Goal: Task Accomplishment & Management: Manage account settings

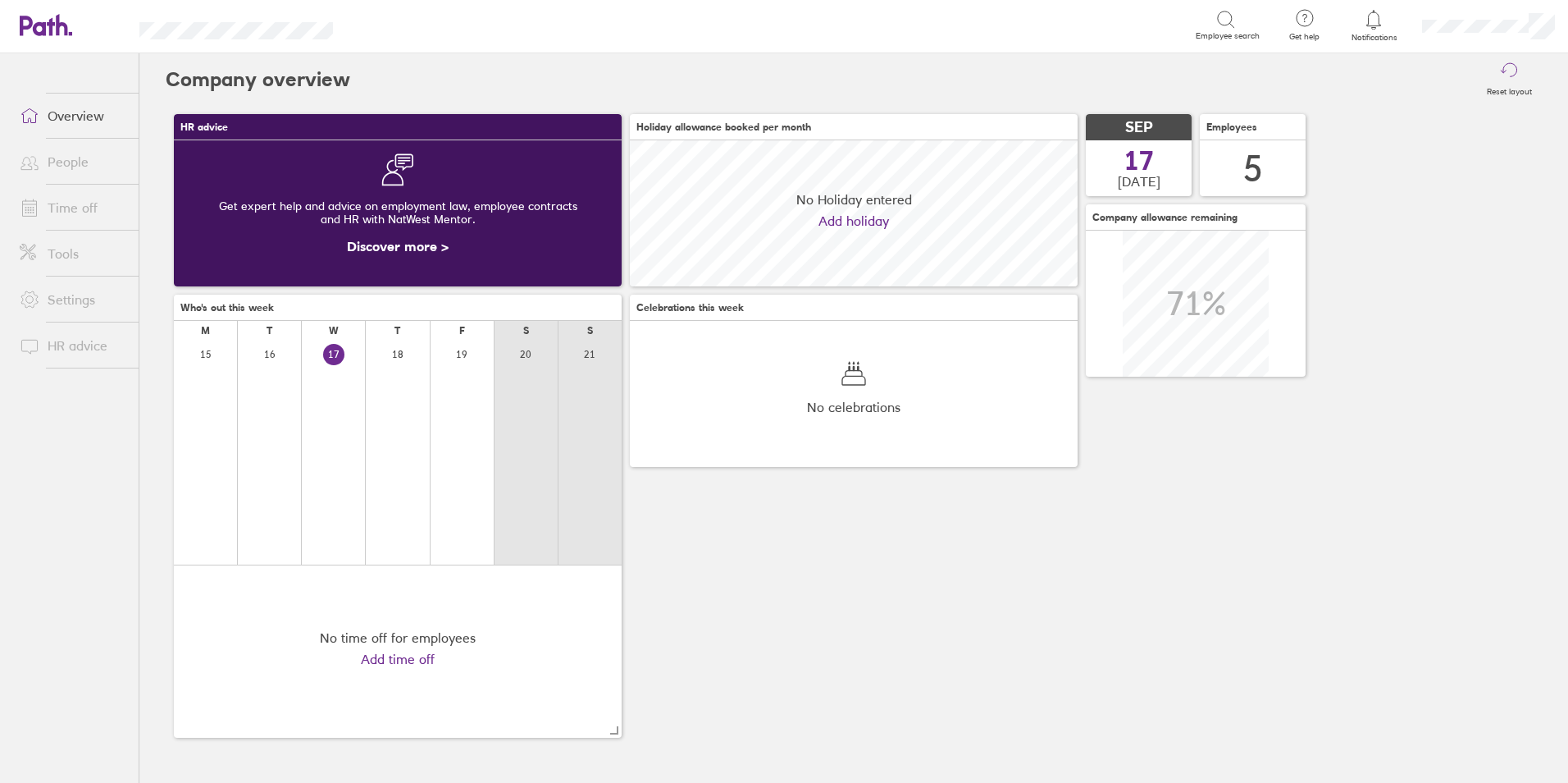
scroll to position [146, 448]
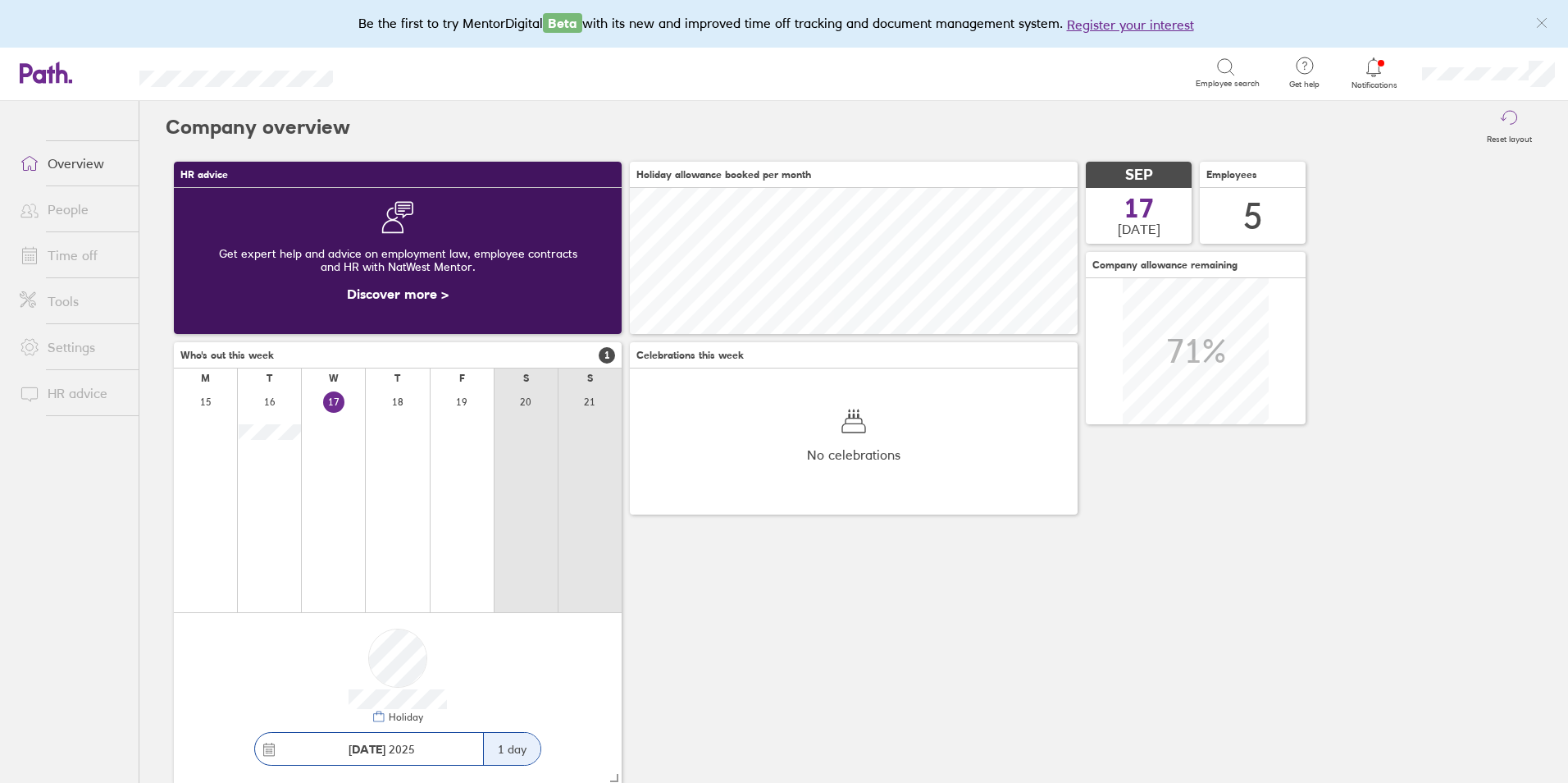
click at [76, 258] on link "Time off" at bounding box center [72, 255] width 132 height 33
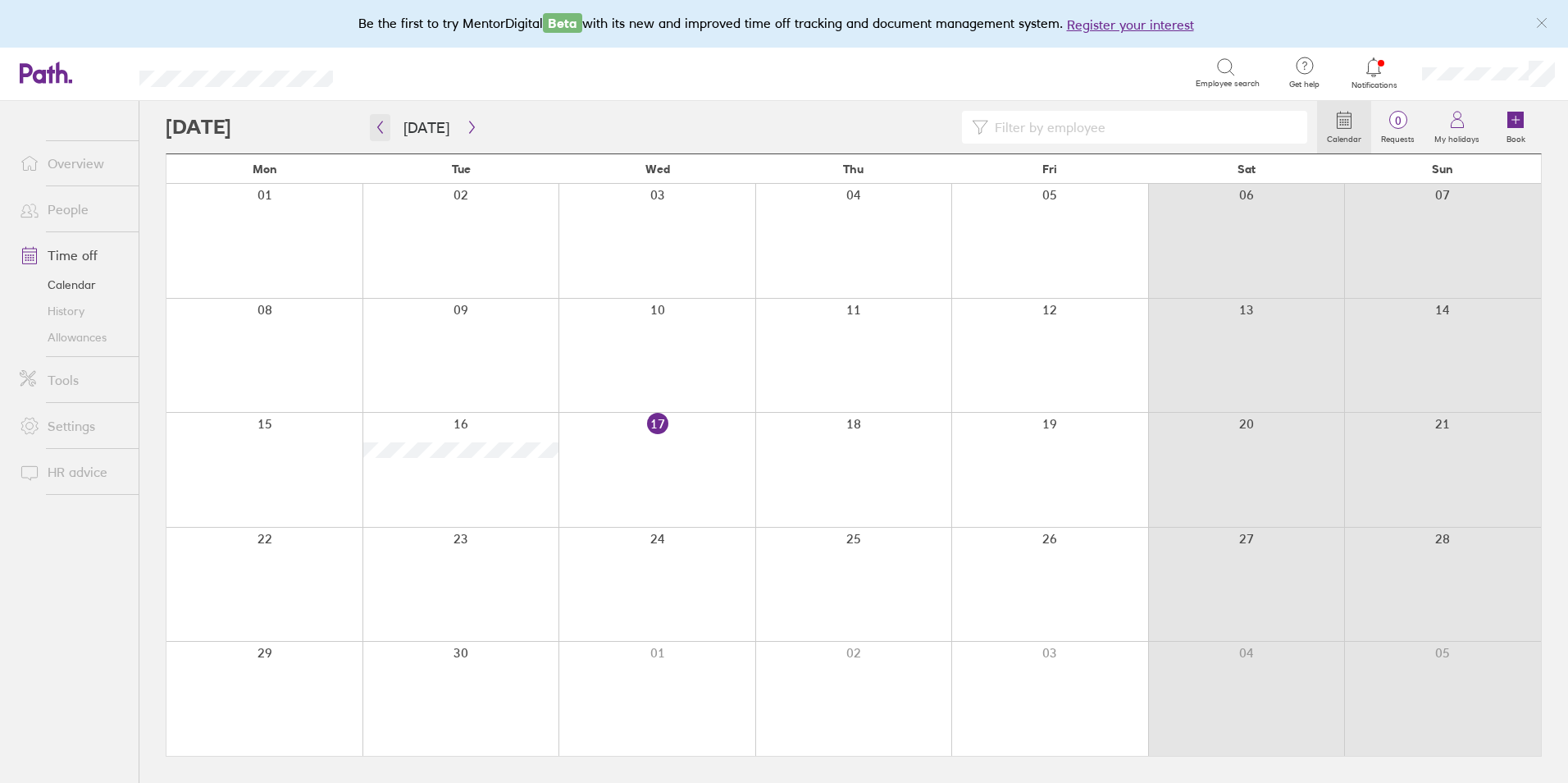
click at [386, 131] on button "button" at bounding box center [379, 128] width 21 height 27
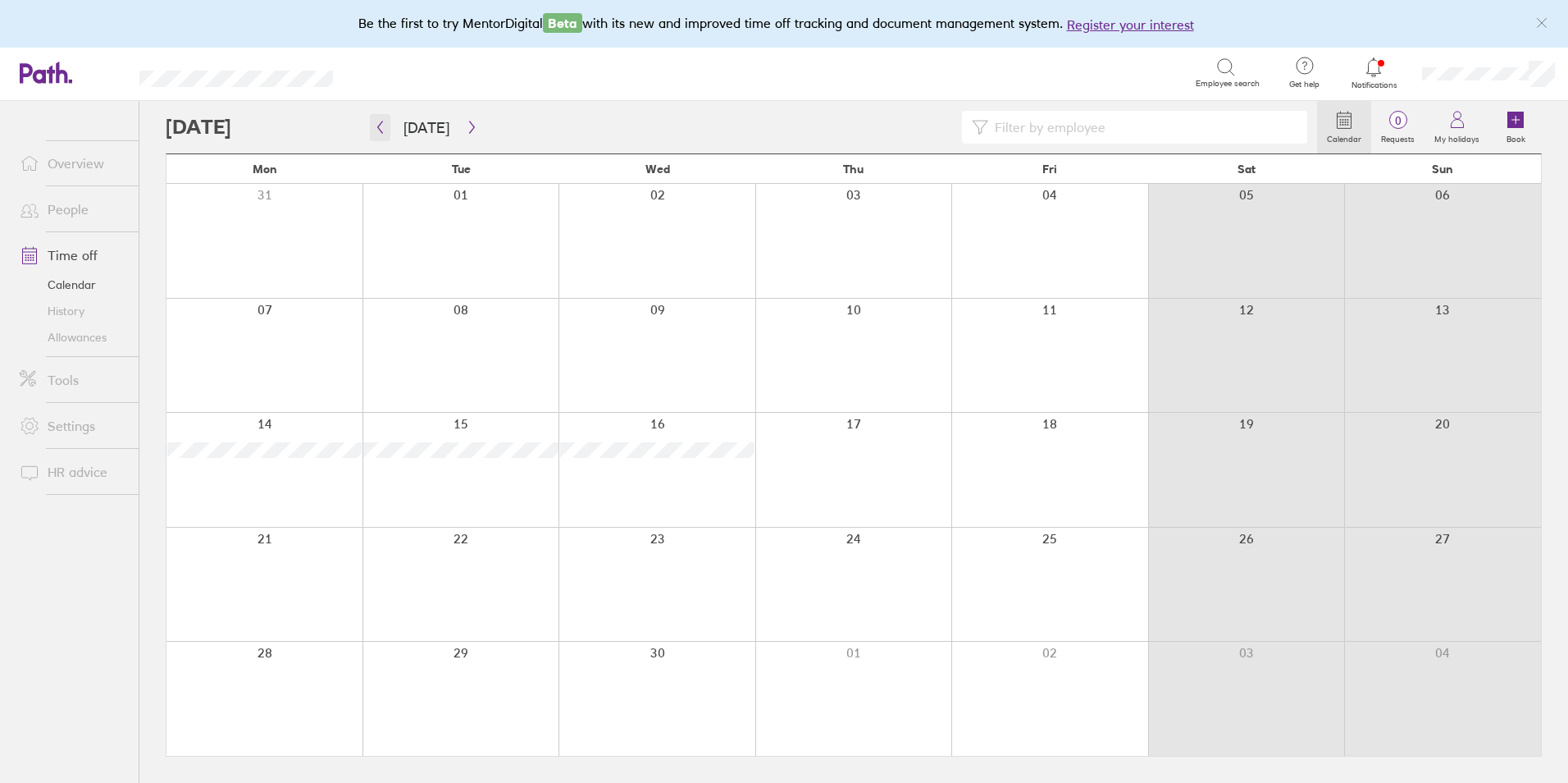
click at [386, 131] on button "button" at bounding box center [379, 128] width 21 height 27
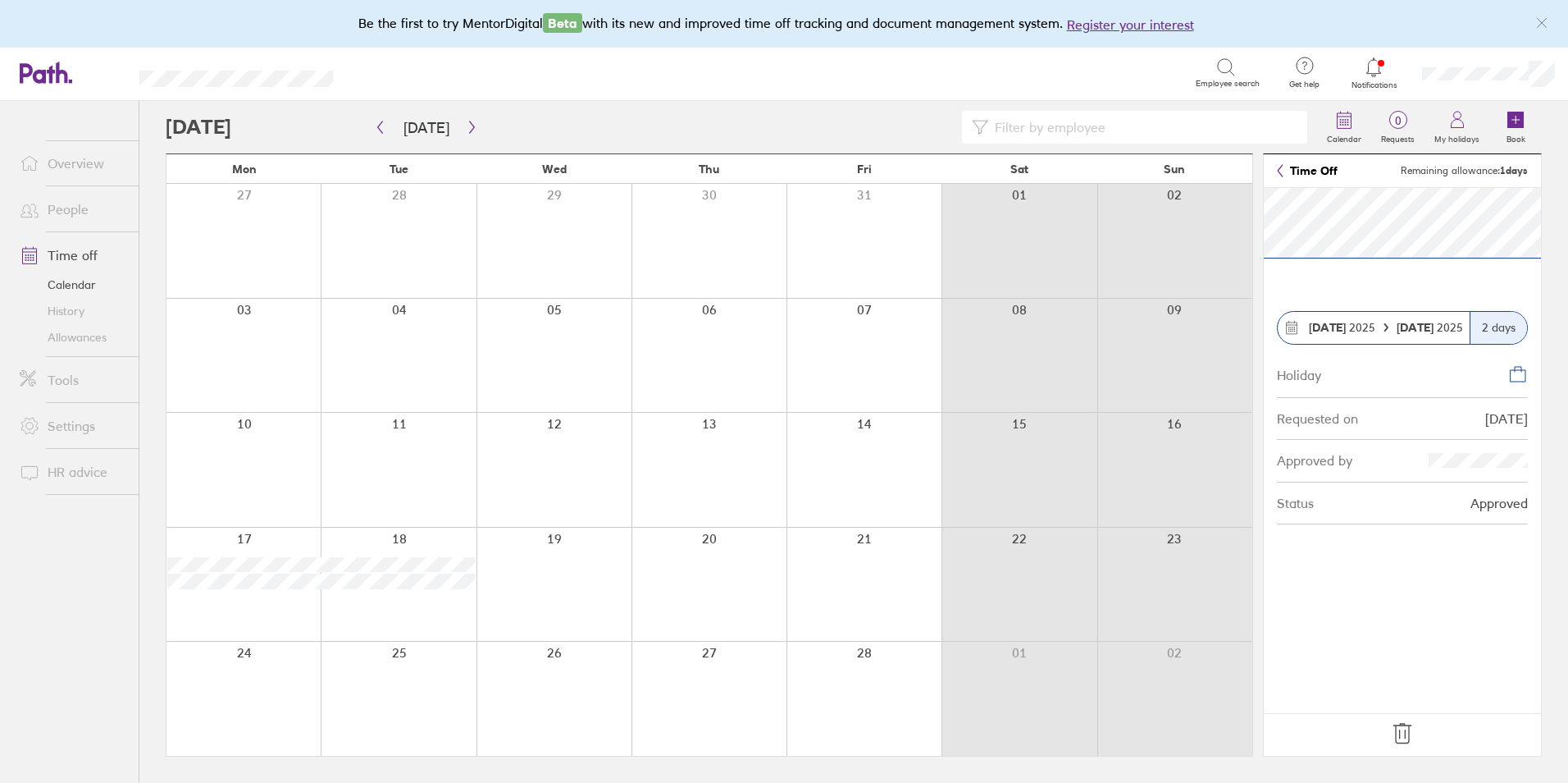
click at [1406, 729] on icon at bounding box center [1403, 733] width 26 height 26
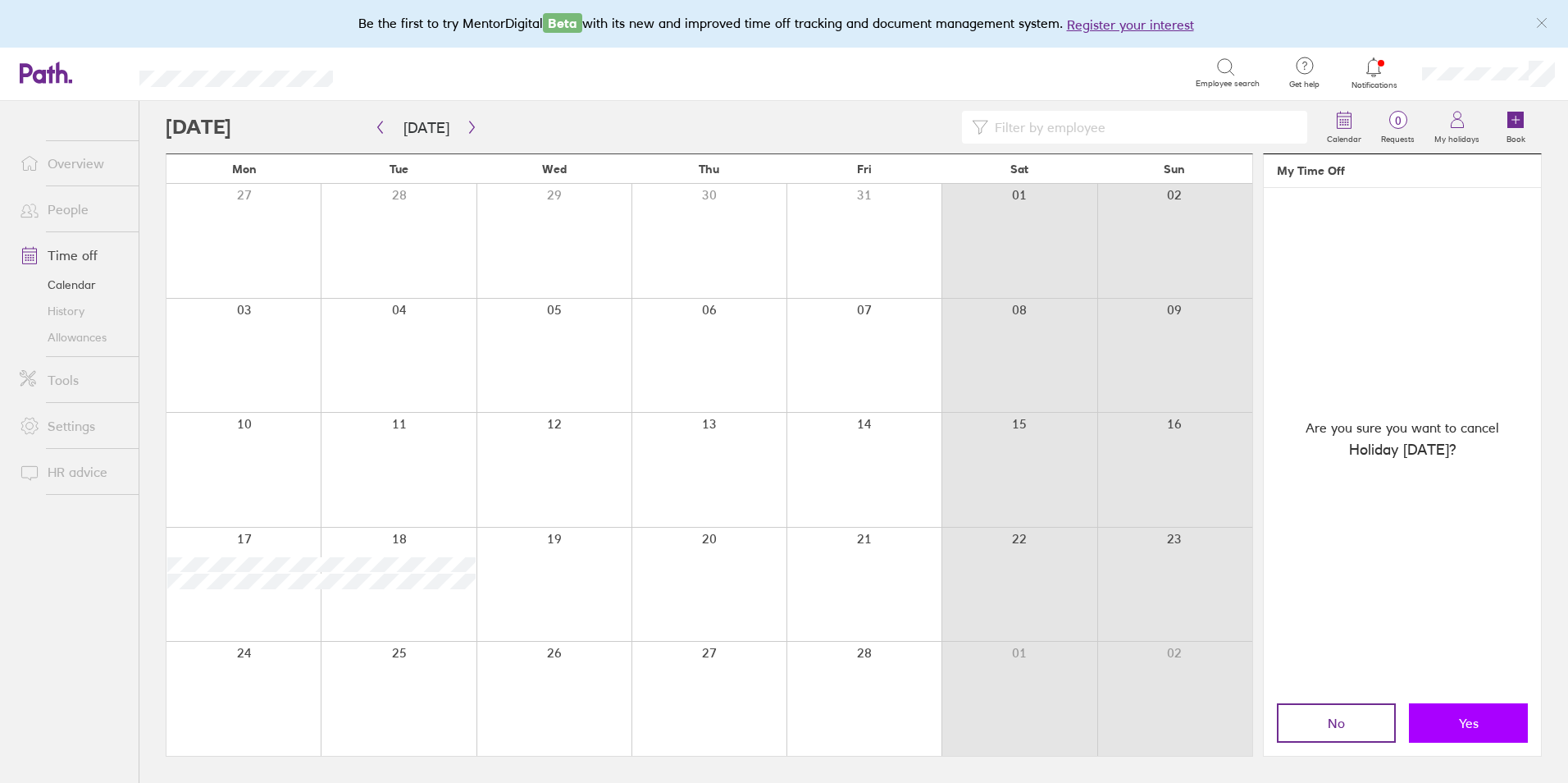
click at [1468, 712] on button "Yes" at bounding box center [1469, 722] width 119 height 39
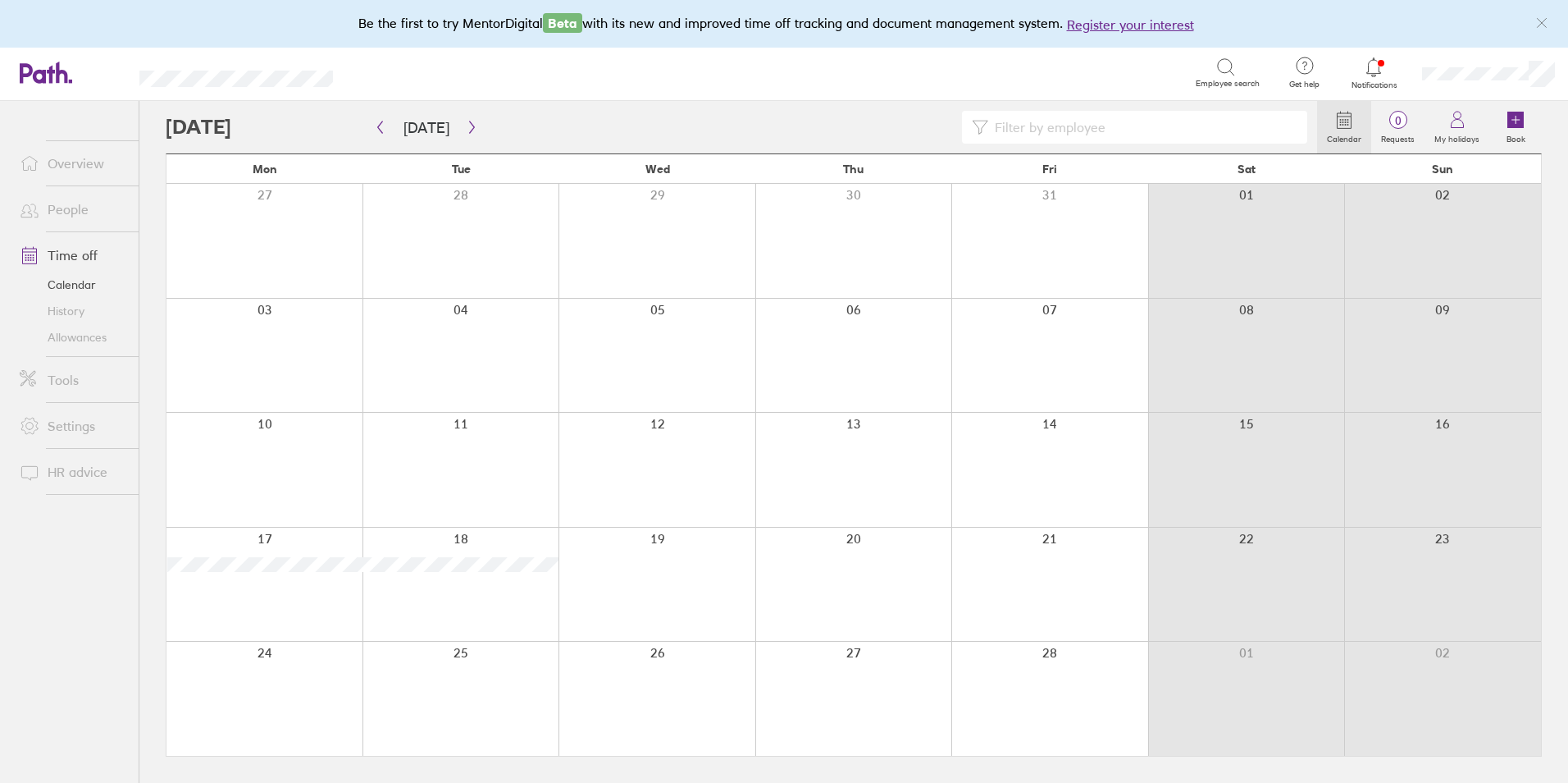
click at [100, 208] on link "People" at bounding box center [72, 209] width 132 height 33
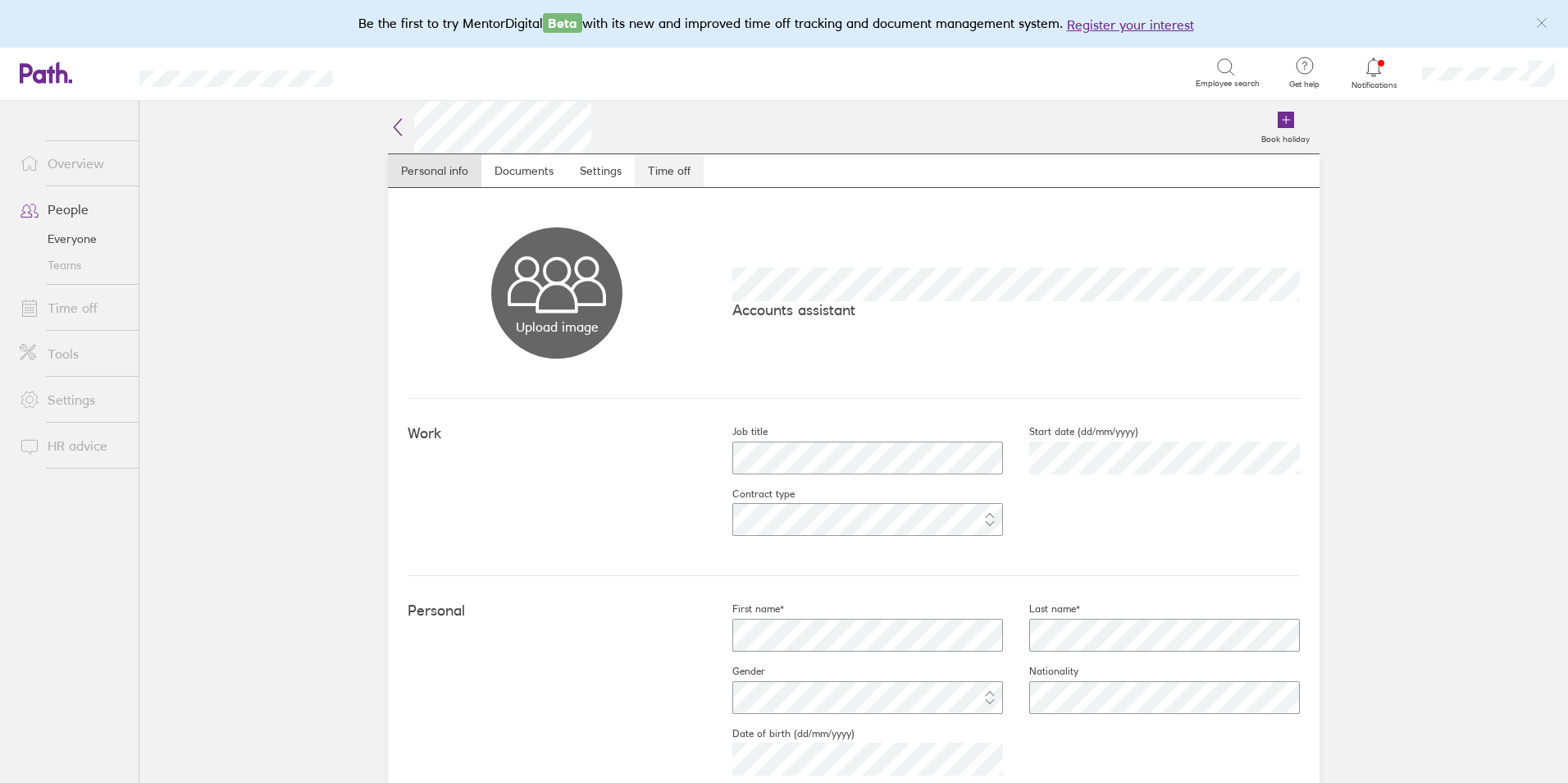
click at [657, 171] on link "Time off" at bounding box center [670, 171] width 68 height 33
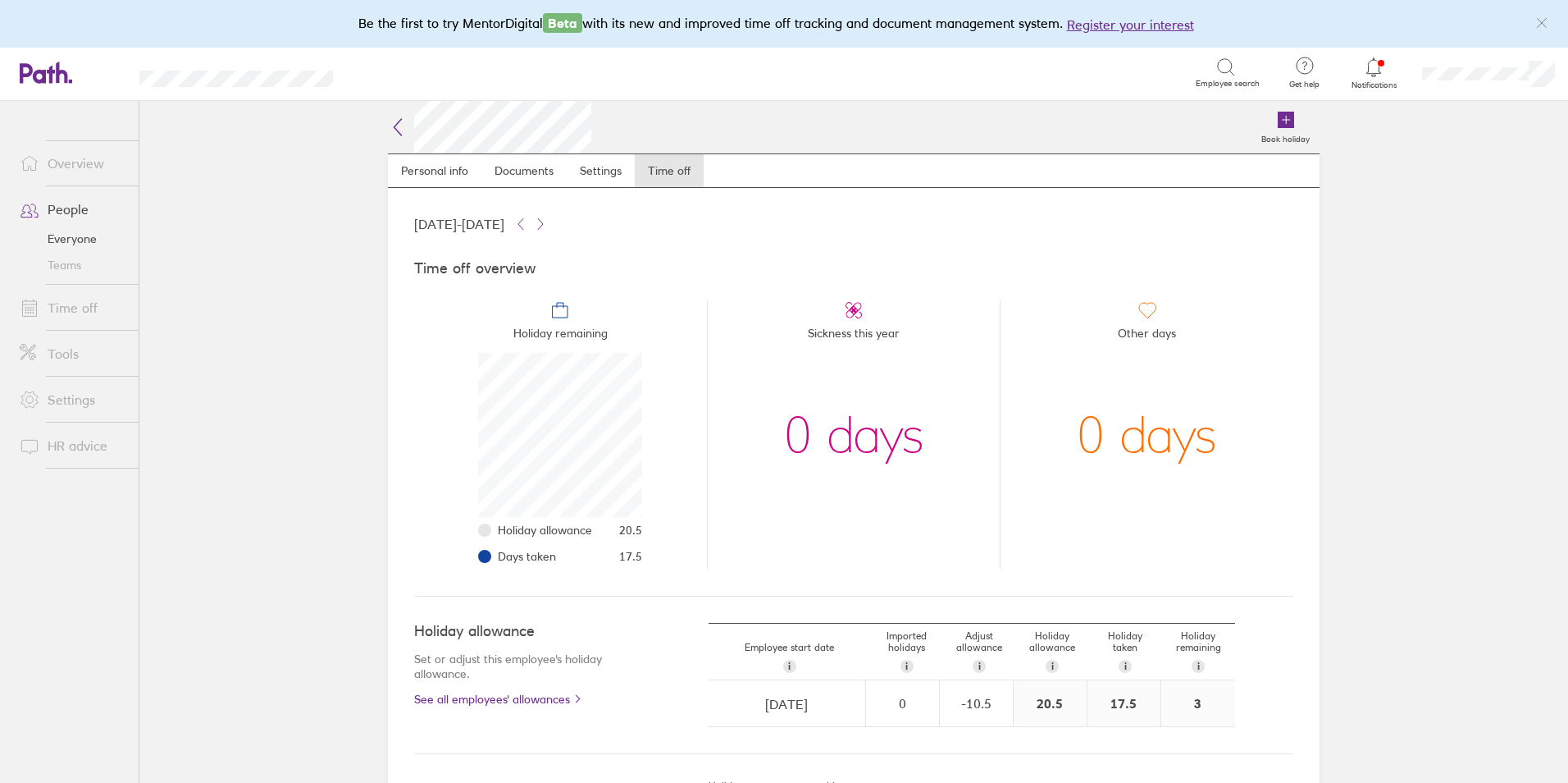
click at [86, 301] on link "Time off" at bounding box center [72, 308] width 132 height 33
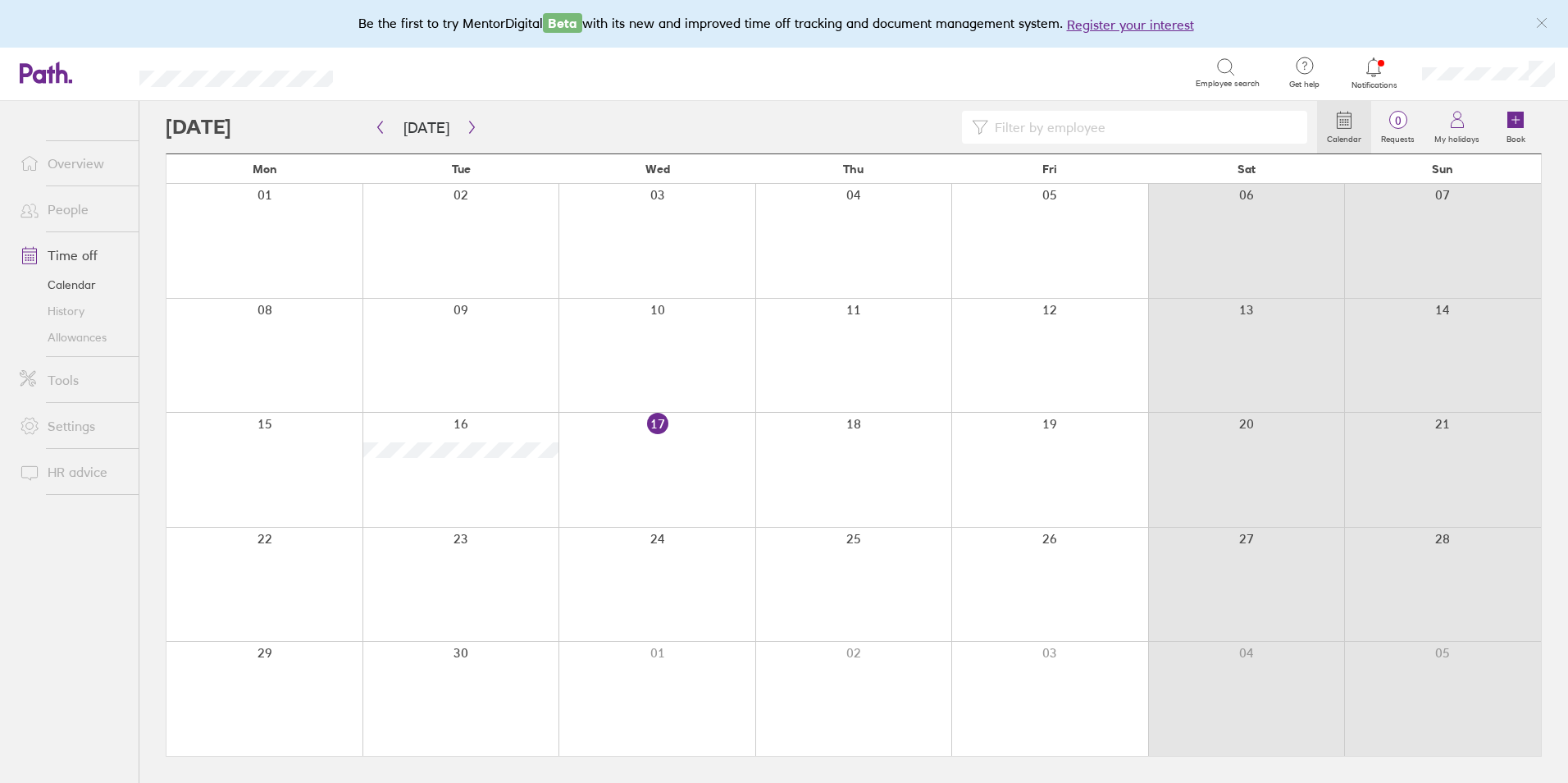
click at [71, 218] on link "People" at bounding box center [72, 209] width 132 height 33
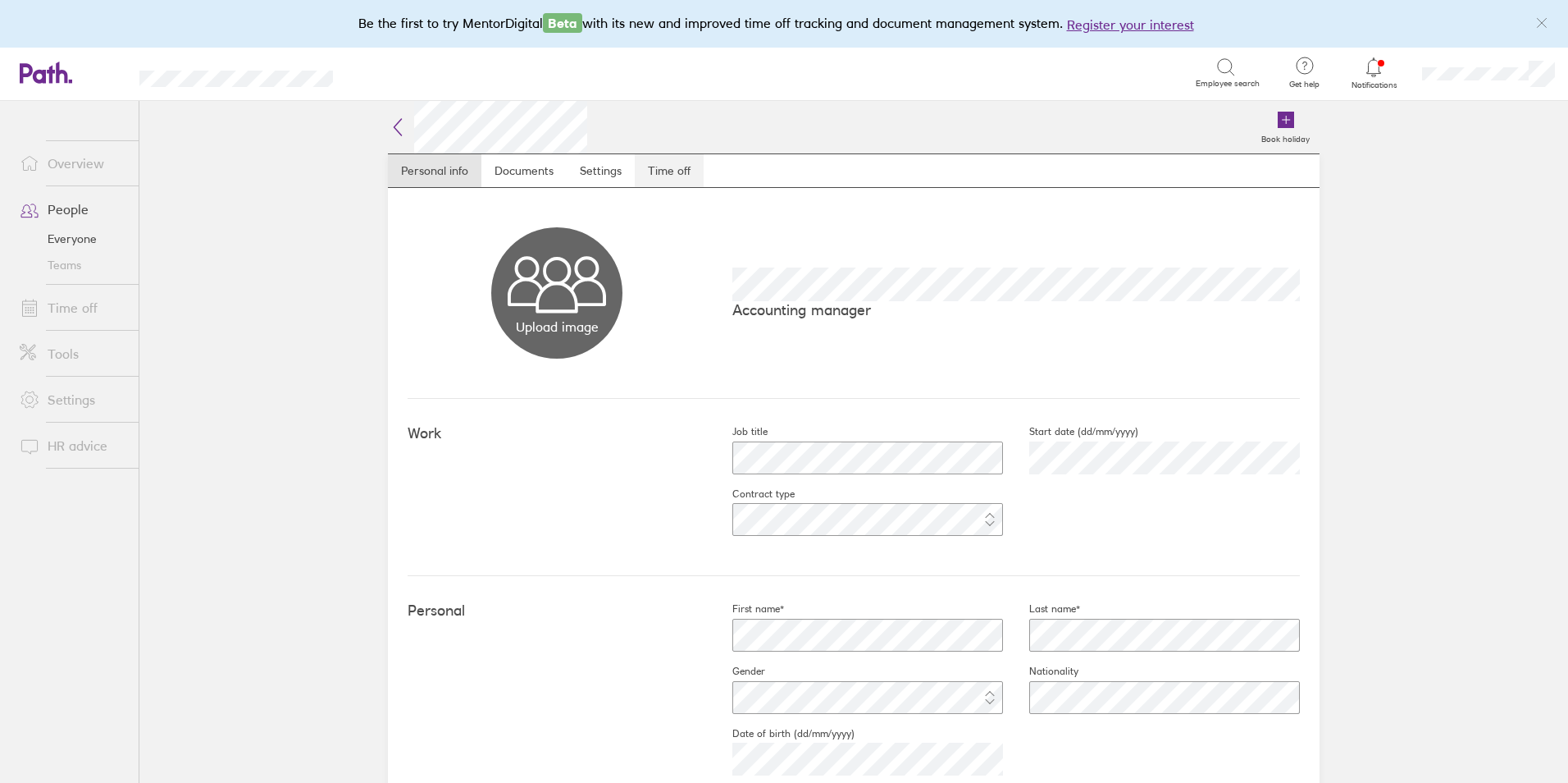
click at [674, 171] on link "Time off" at bounding box center [670, 171] width 68 height 33
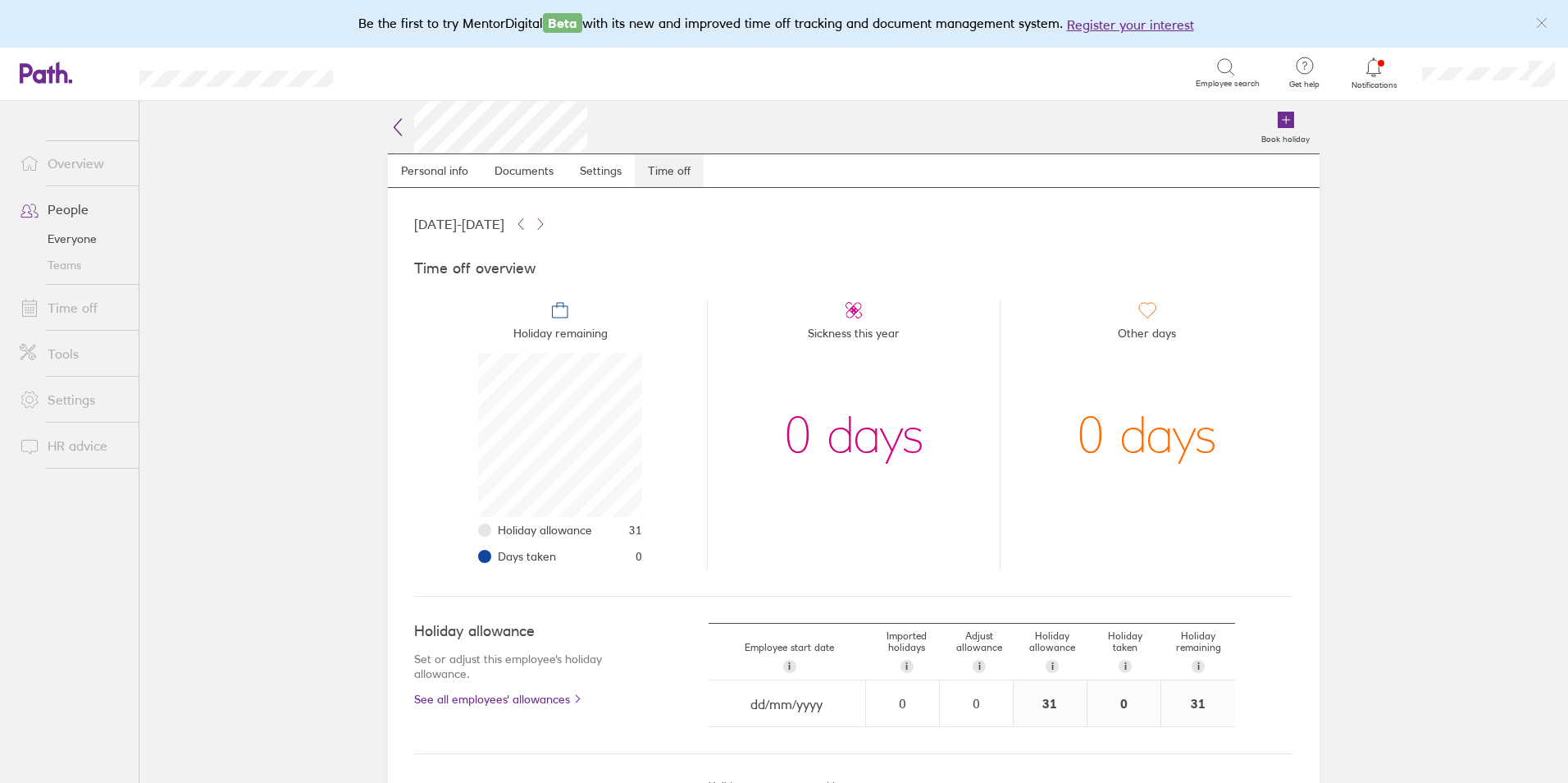
scroll to position [164, 164]
click at [64, 217] on link "People" at bounding box center [72, 209] width 132 height 33
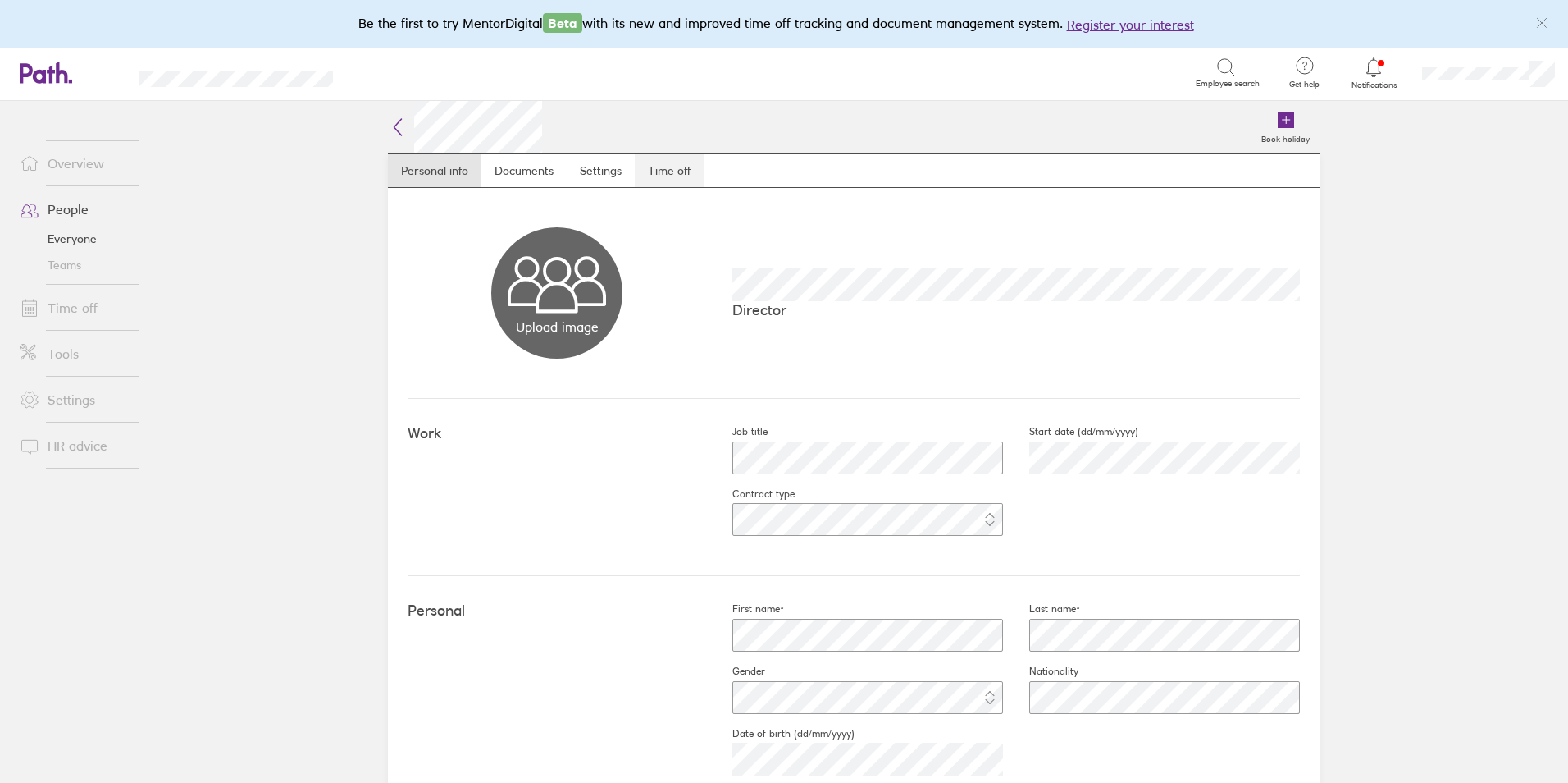
click at [675, 176] on link "Time off" at bounding box center [670, 171] width 68 height 33
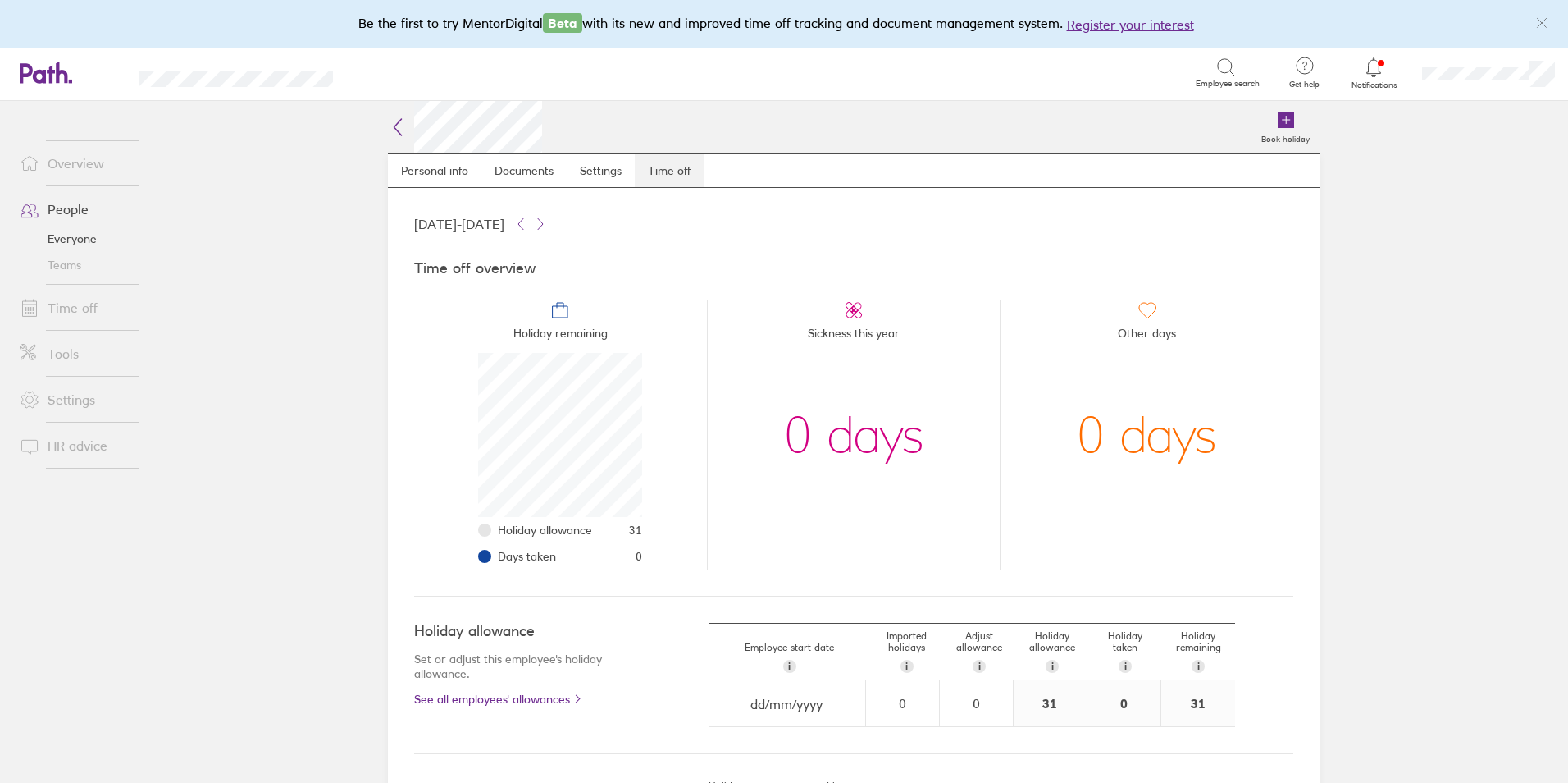
scroll to position [164, 164]
click at [83, 303] on link "Time off" at bounding box center [72, 308] width 132 height 33
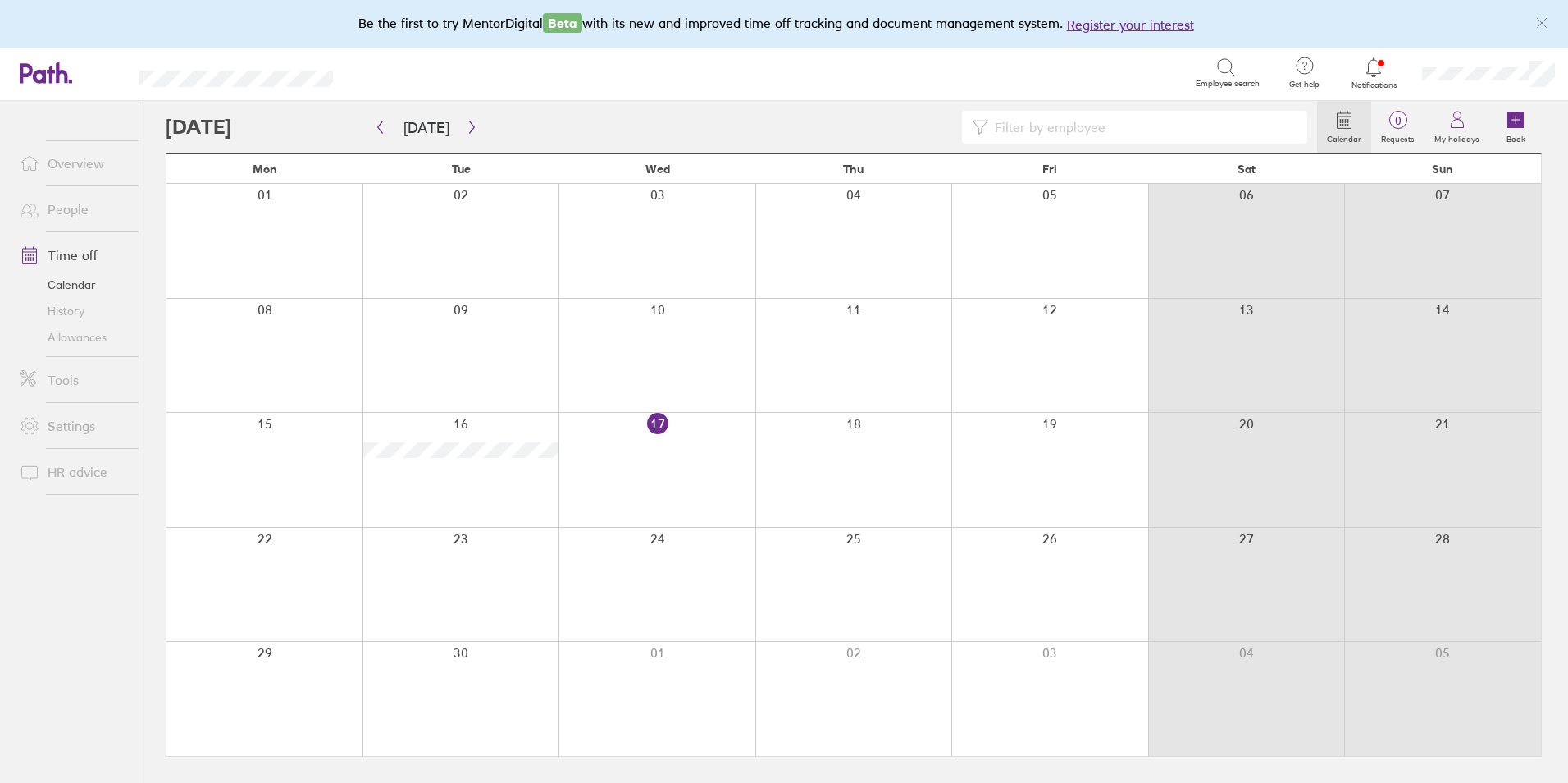
click at [75, 210] on link "People" at bounding box center [72, 209] width 132 height 33
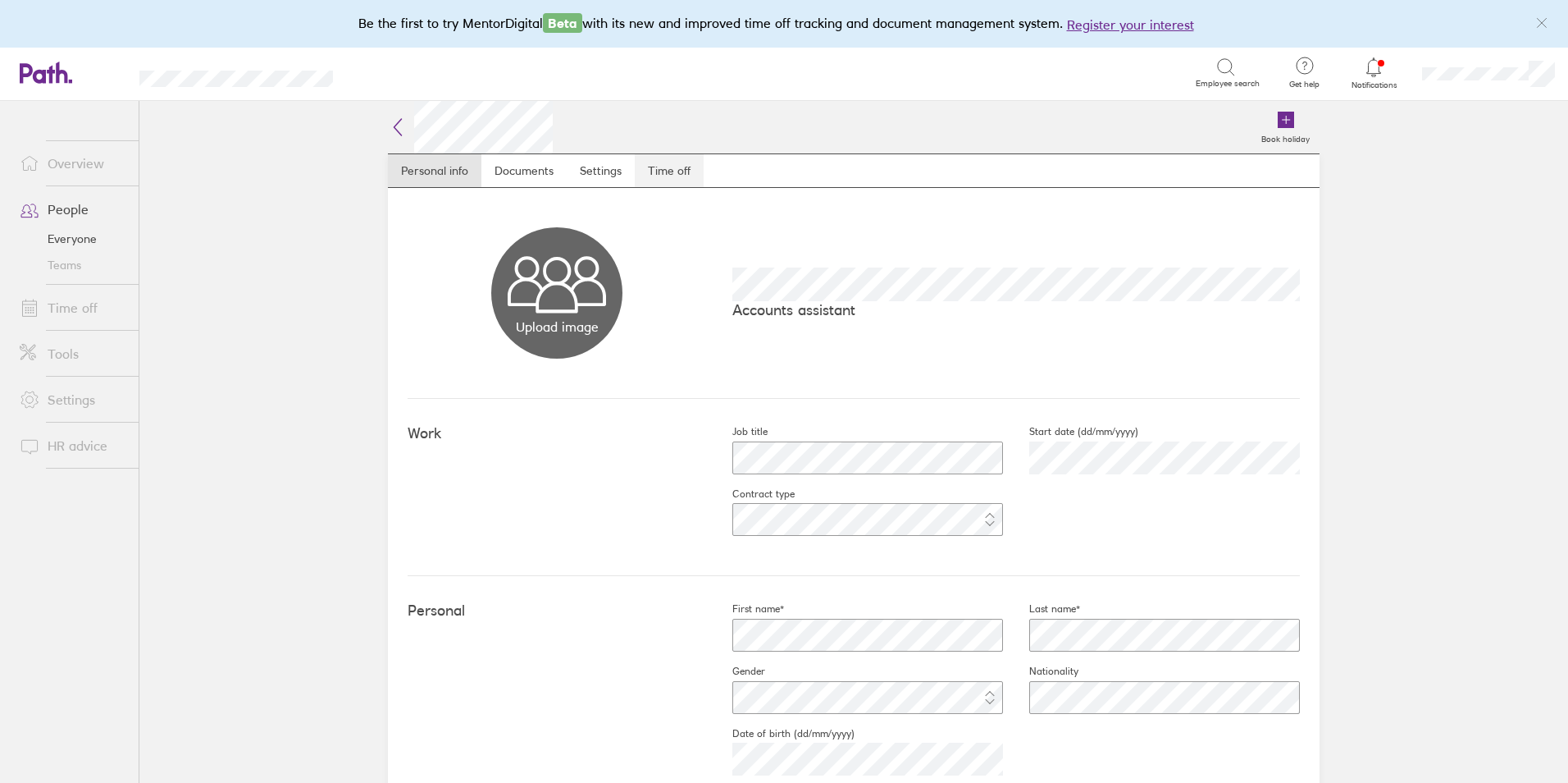
click at [691, 164] on link "Time off" at bounding box center [670, 171] width 68 height 33
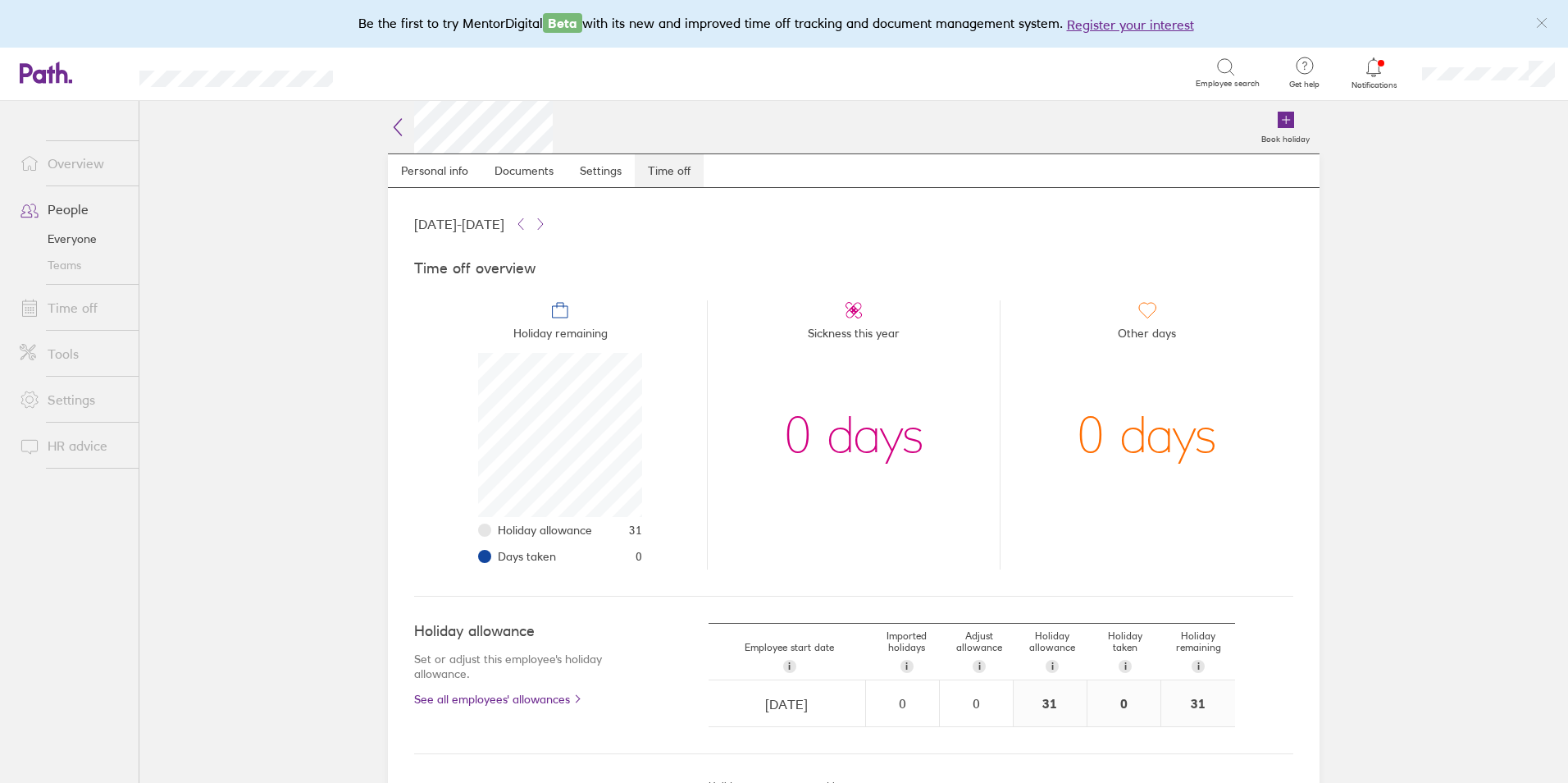
scroll to position [164, 164]
click at [100, 301] on link "Time off" at bounding box center [72, 308] width 132 height 33
